Goal: Task Accomplishment & Management: Manage account settings

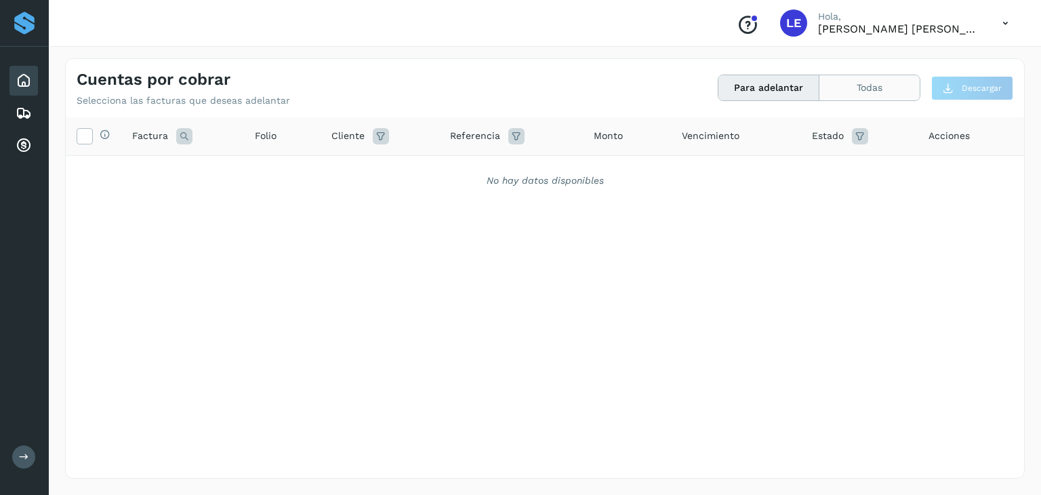
click at [886, 90] on button "Todas" at bounding box center [869, 87] width 100 height 25
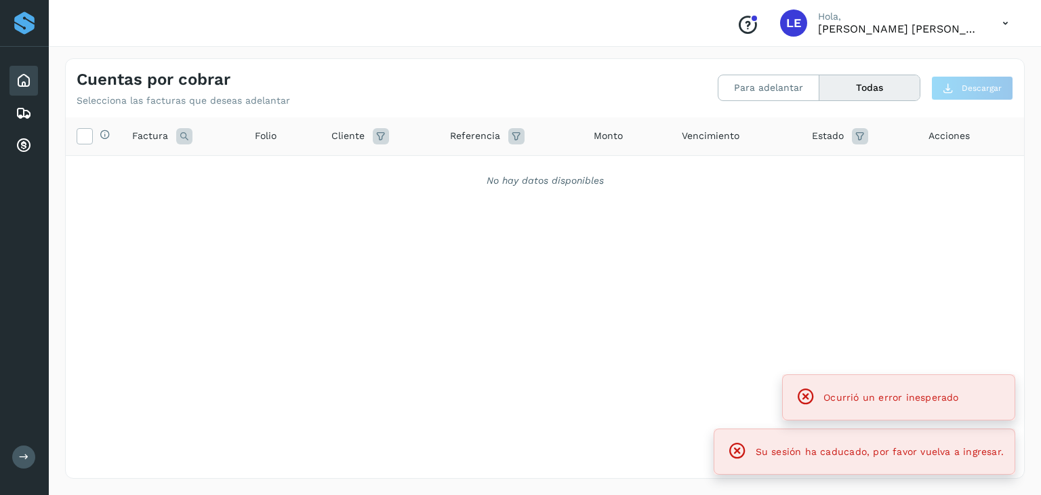
click at [728, 344] on div "Selecciona todas las facturas disponibles para adelanto Factura Folio Cliente R…" at bounding box center [545, 269] width 958 height 305
drag, startPoint x: 807, startPoint y: 437, endPoint x: 813, endPoint y: 459, distance: 23.2
click at [807, 438] on div "Su sesión ha caducado, por favor vuelva a ingresar." at bounding box center [864, 451] width 279 height 26
click at [30, 81] on icon at bounding box center [24, 81] width 16 height 16
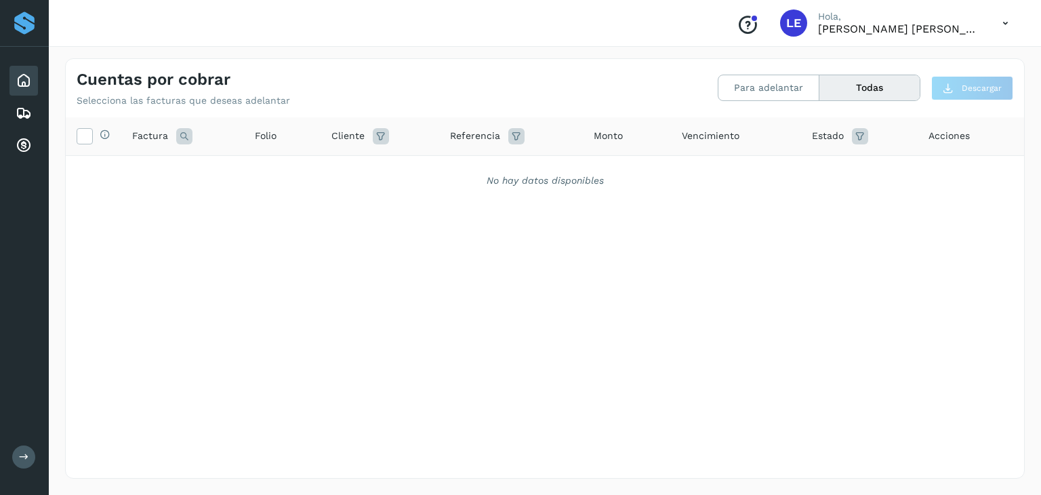
click at [800, 23] on span "LE" at bounding box center [793, 23] width 15 height 0
click at [1002, 24] on icon at bounding box center [1005, 23] width 28 height 28
click at [944, 56] on div "Cerrar sesión" at bounding box center [937, 61] width 161 height 26
